Goal: Book appointment/travel/reservation: Book appointment/travel/reservation

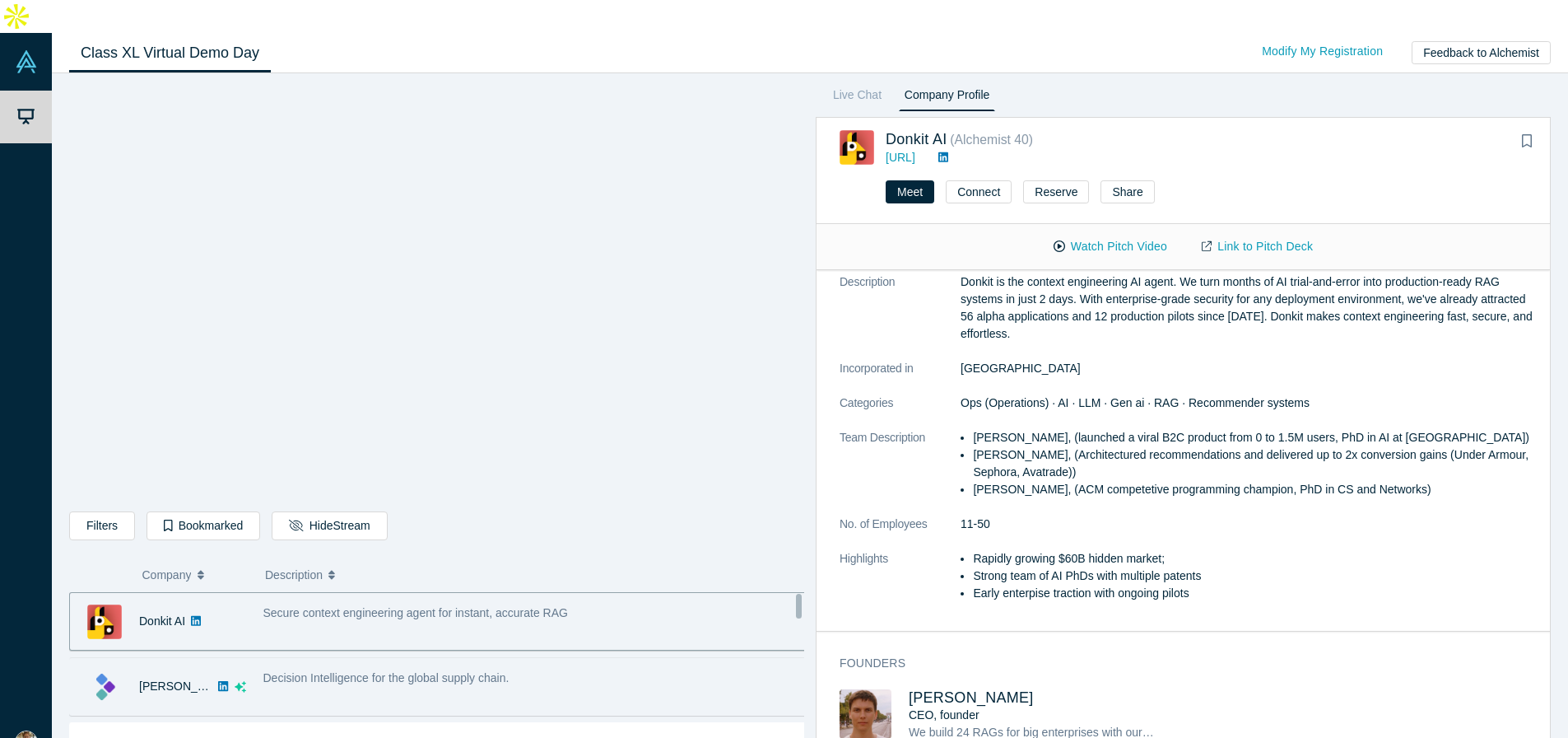
click at [249, 658] on div "[PERSON_NAME]" at bounding box center [161, 687] width 184 height 57
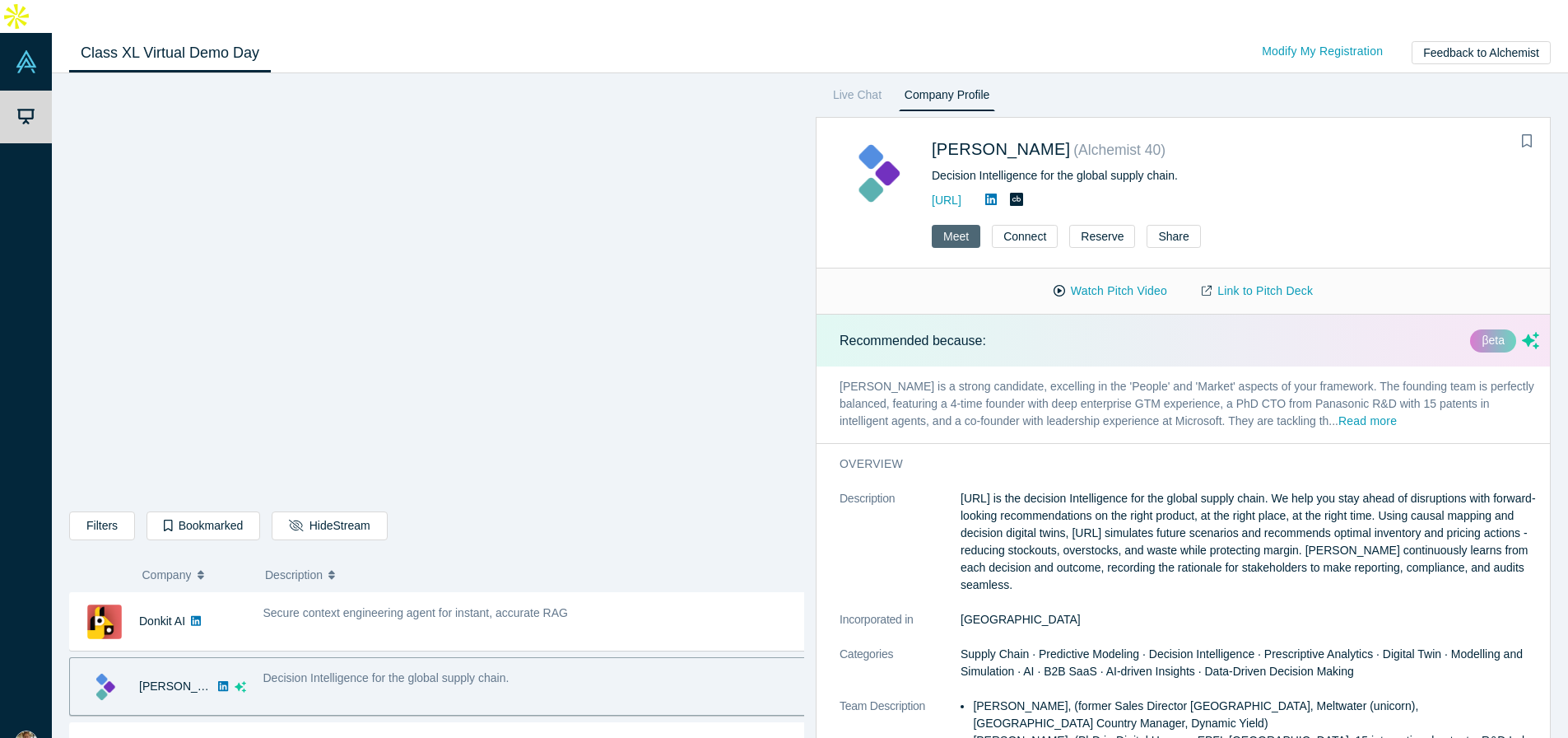
click at [950, 225] on button "Meet" at bounding box center [955, 236] width 49 height 23
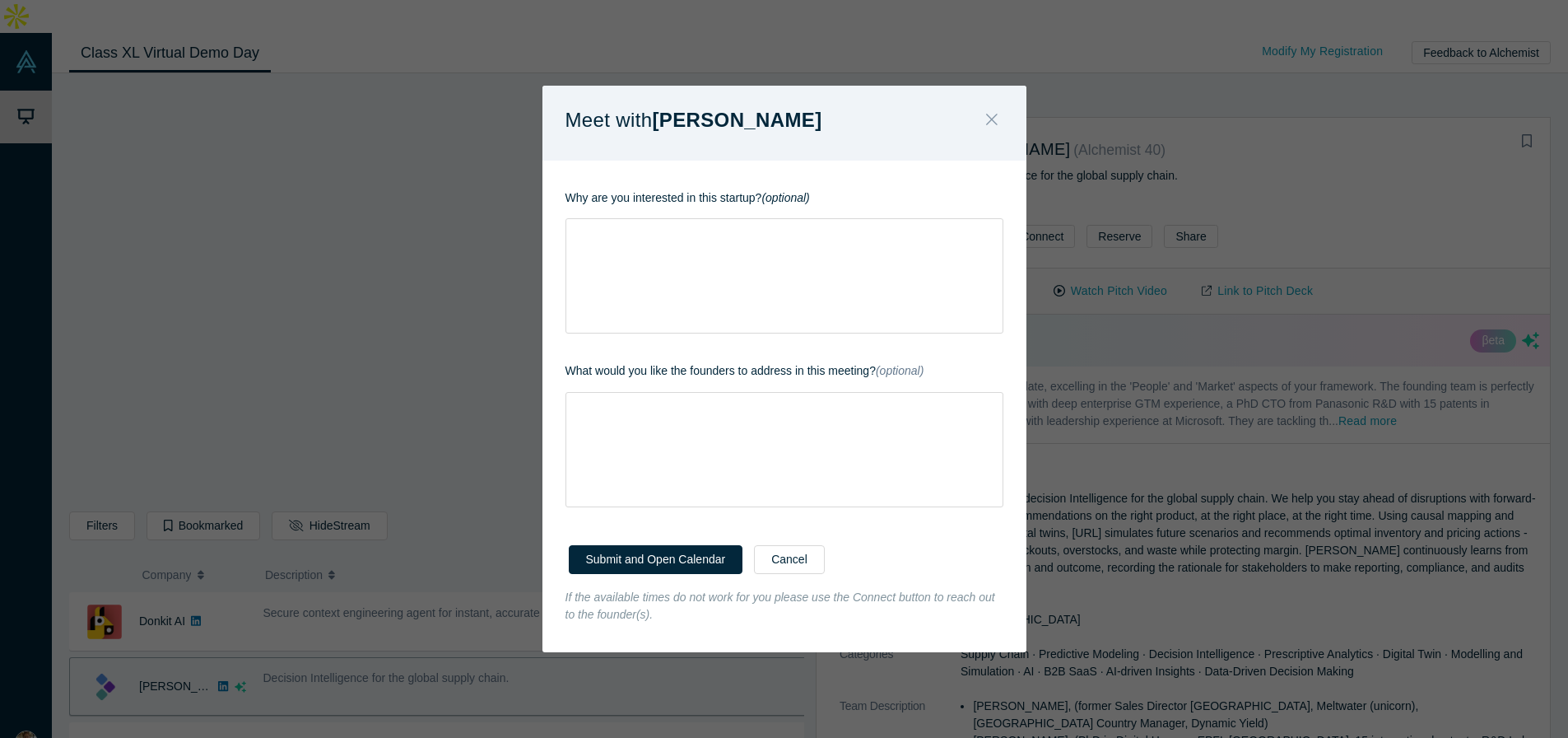
click at [992, 123] on icon "Close" at bounding box center [992, 119] width 12 height 18
